Goal: Information Seeking & Learning: Learn about a topic

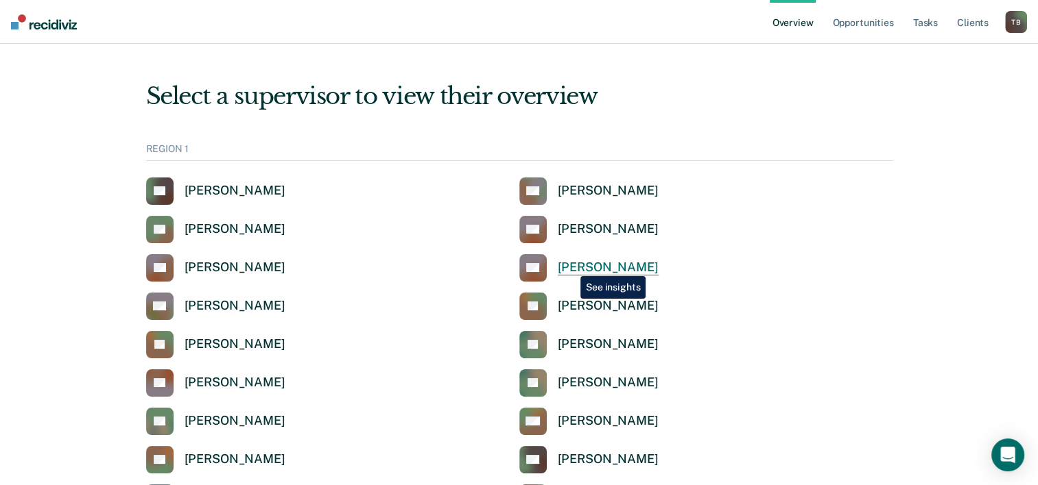
click at [570, 265] on div "[PERSON_NAME]" at bounding box center [607, 268] width 101 height 16
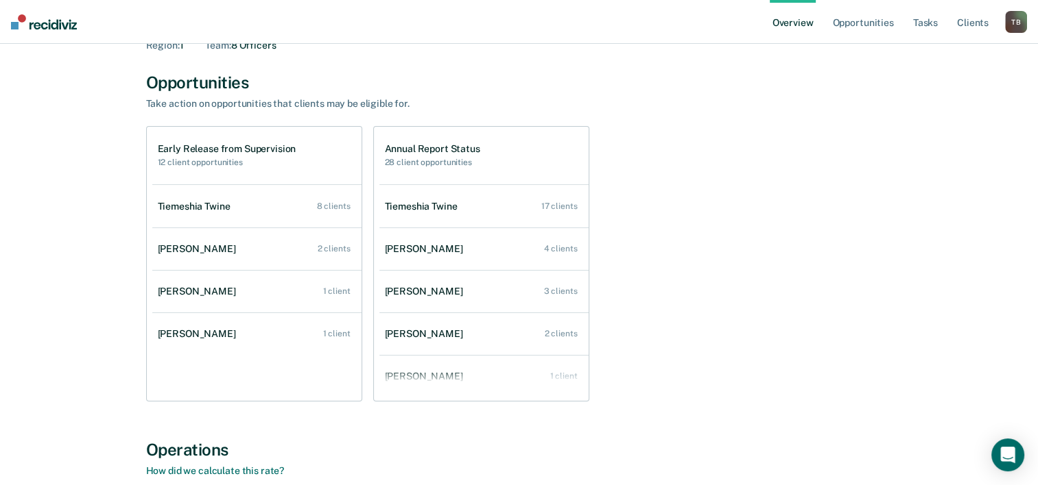
scroll to position [69, 0]
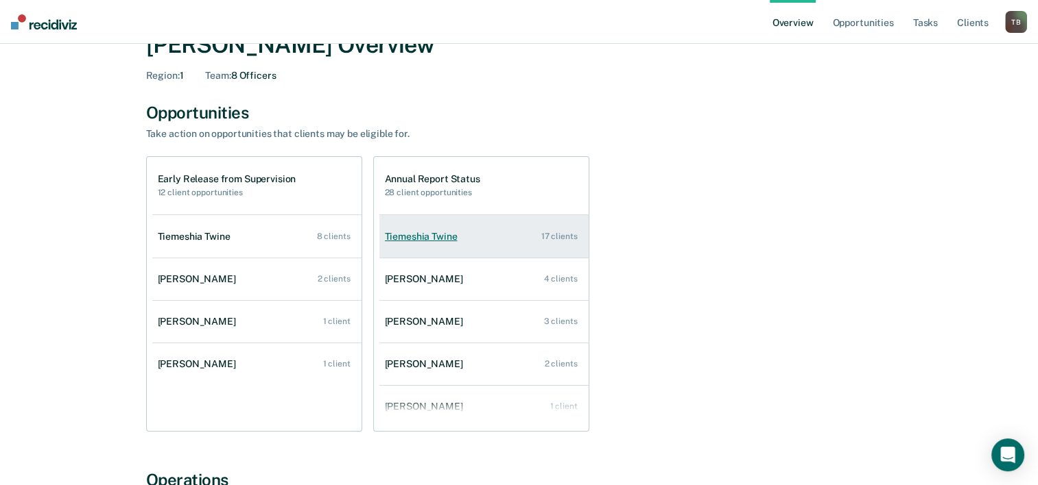
click at [405, 238] on div "Tiemeshia Twine" at bounding box center [424, 237] width 78 height 12
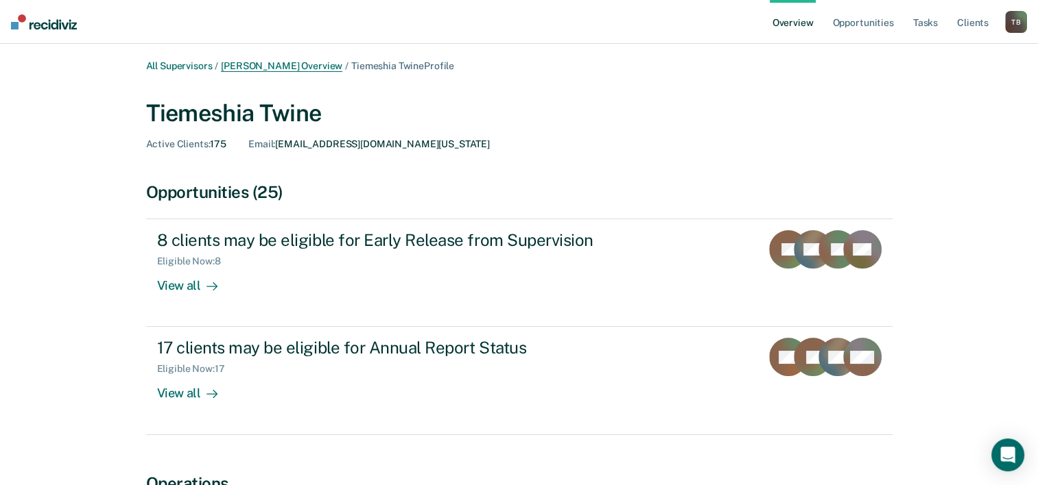
click at [276, 63] on link "[PERSON_NAME] Overview" at bounding box center [281, 66] width 121 height 12
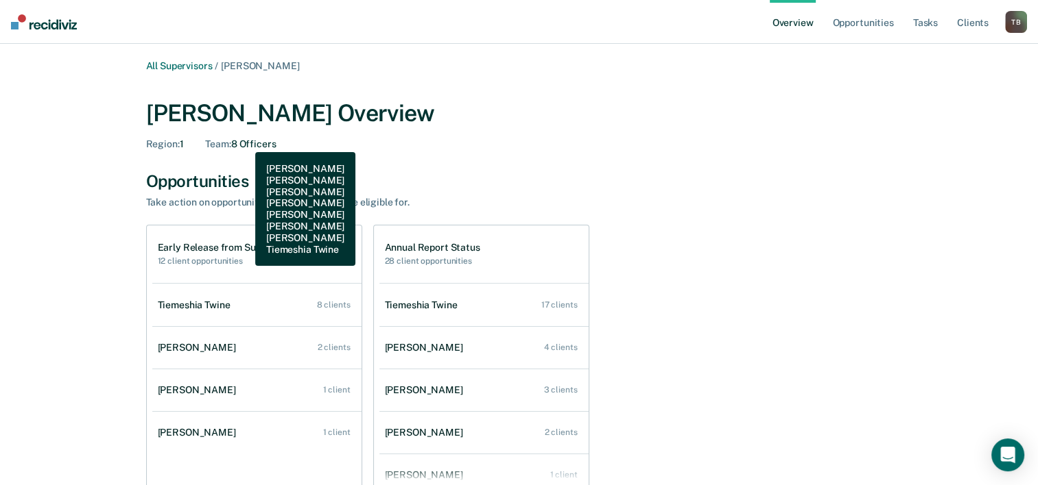
click at [245, 142] on div "Team : 8 Officers" at bounding box center [240, 145] width 71 height 12
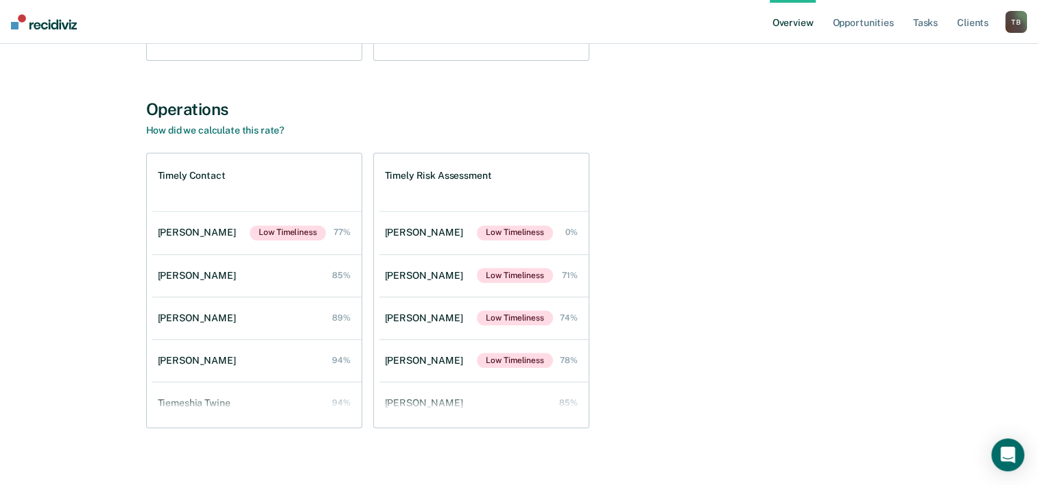
scroll to position [453, 0]
